Goal: Information Seeking & Learning: Learn about a topic

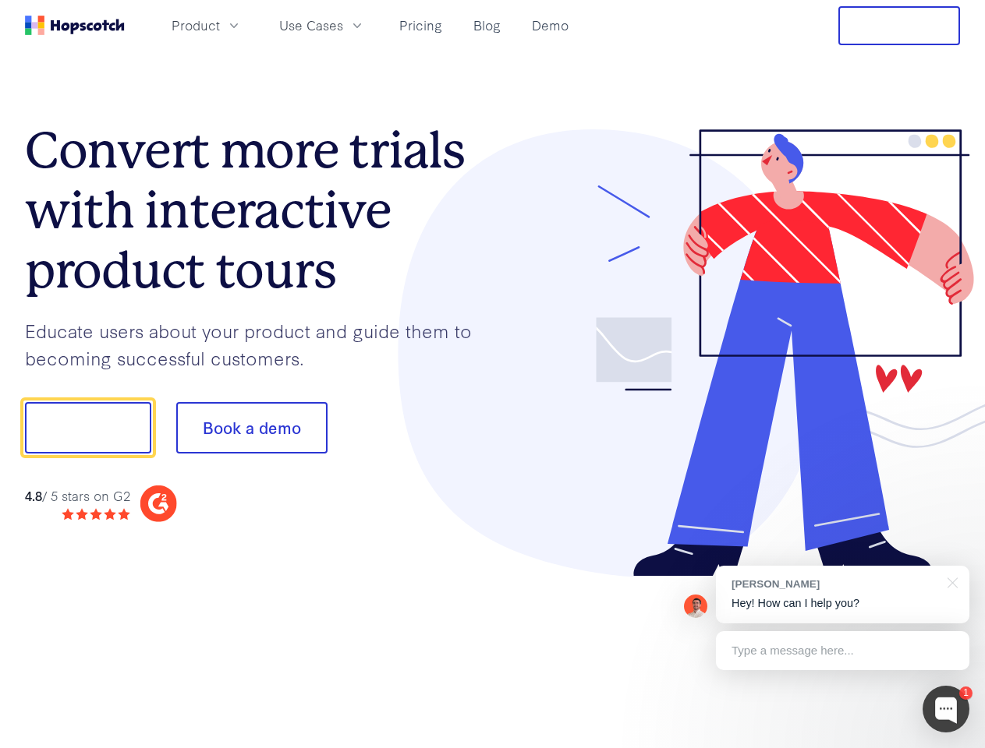
click at [493, 374] on div at bounding box center [727, 353] width 468 height 448
click at [220, 25] on span "Product" at bounding box center [196, 25] width 48 height 19
click at [343, 25] on span "Use Cases" at bounding box center [311, 25] width 64 height 19
click at [899, 26] on button "Free Trial" at bounding box center [899, 25] width 122 height 39
click at [87, 428] on button "Show me!" at bounding box center [88, 427] width 126 height 51
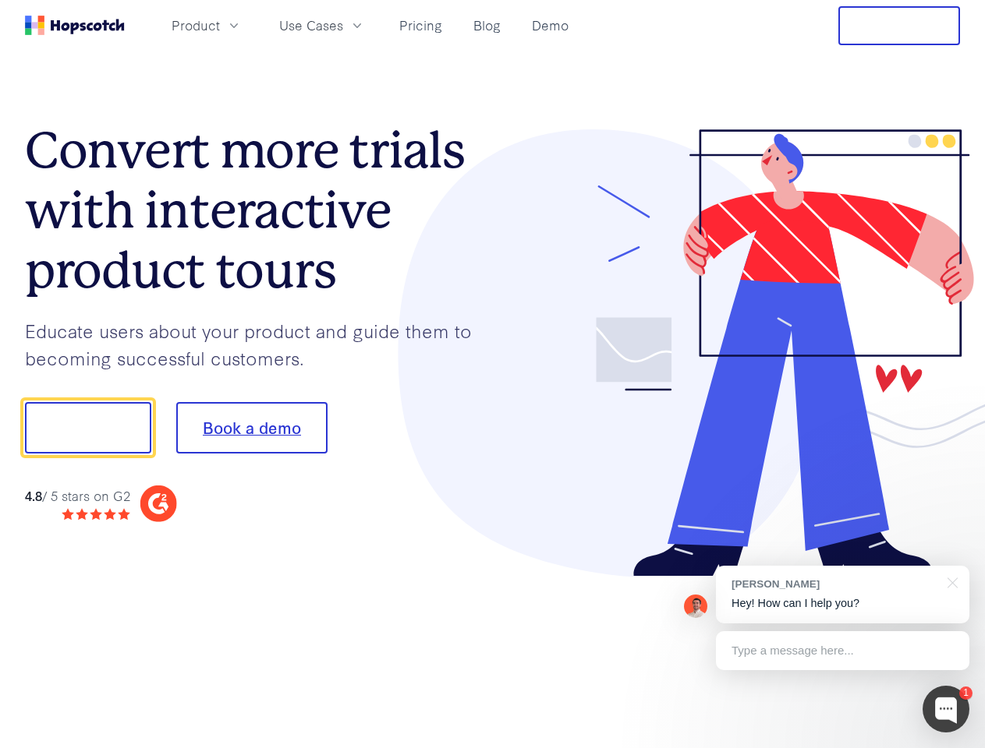
click at [251, 428] on button "Book a demo" at bounding box center [251, 427] width 151 height 51
click at [946, 709] on div at bounding box center [945, 709] width 47 height 47
click at [842, 595] on div "[PERSON_NAME] Hey! How can I help you?" at bounding box center [842, 595] width 253 height 58
click at [949, 582] on div at bounding box center [823, 426] width 292 height 520
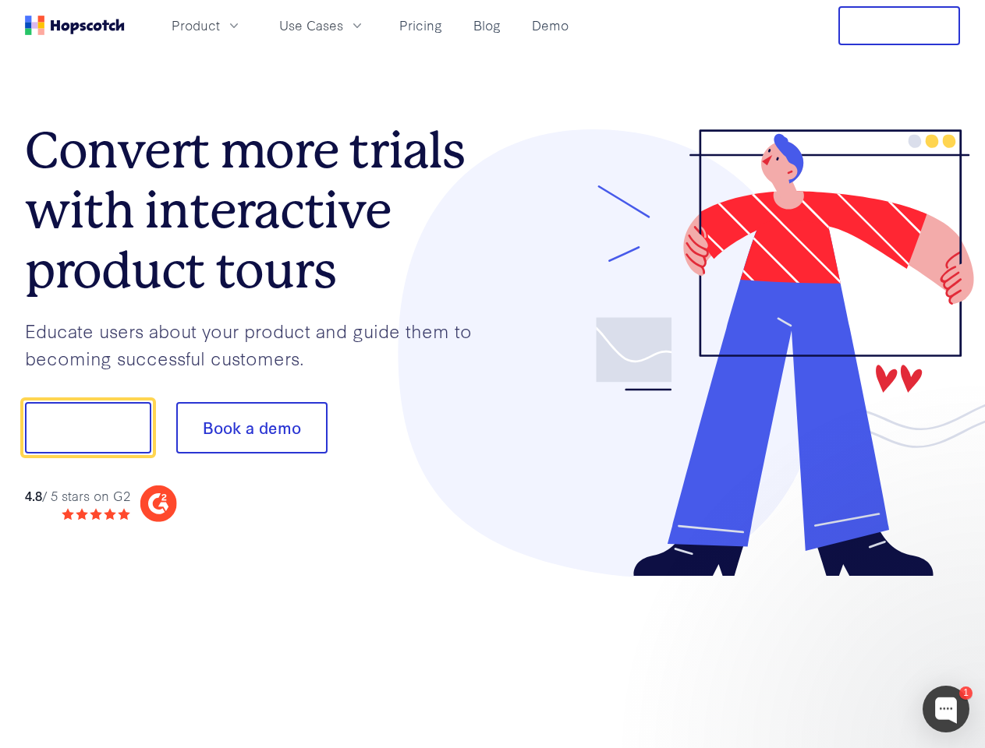
click at [842, 651] on div at bounding box center [823, 426] width 292 height 520
